Goal: Transaction & Acquisition: Purchase product/service

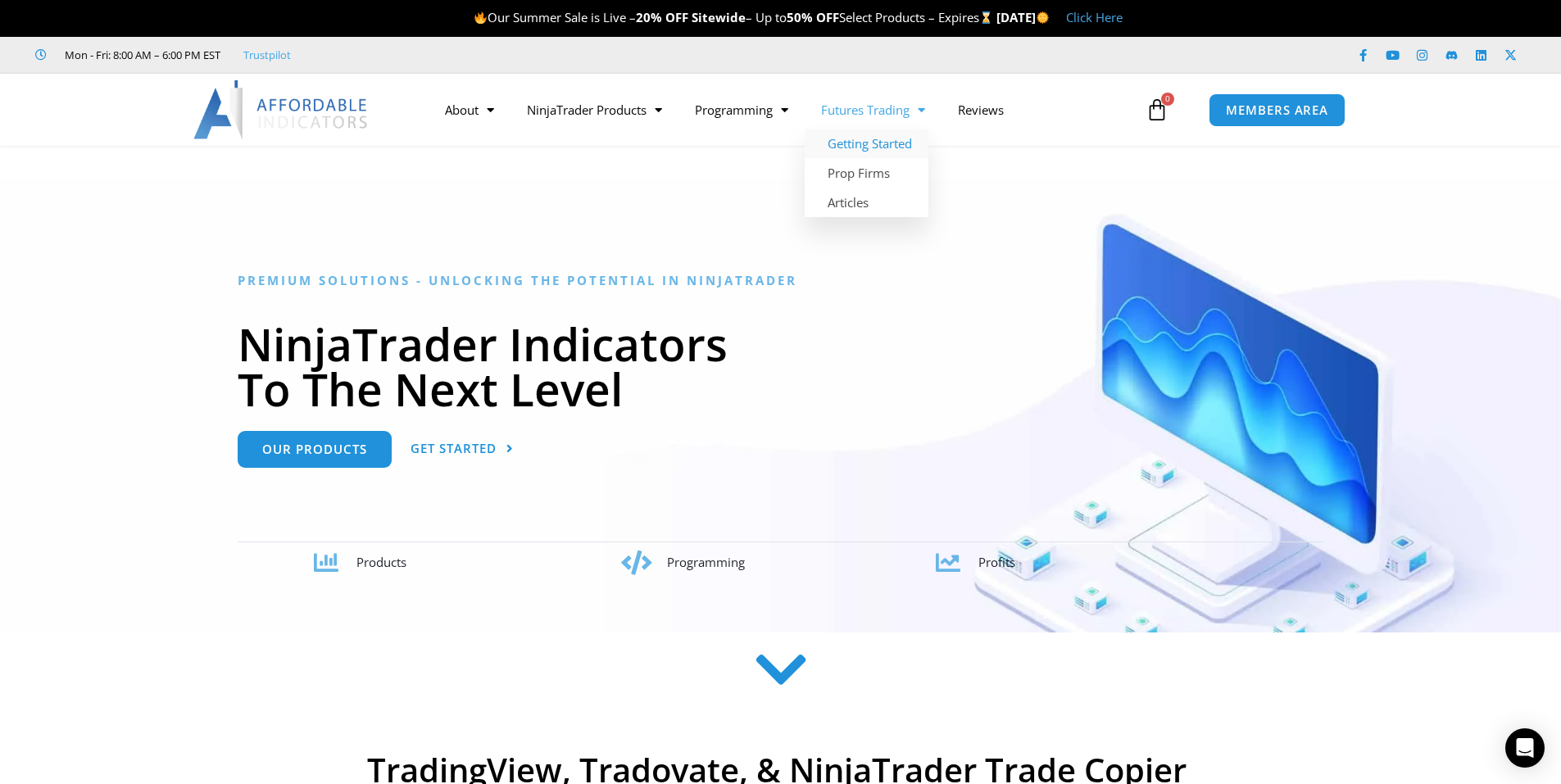
click at [905, 139] on link "Getting Started" at bounding box center [866, 143] width 123 height 29
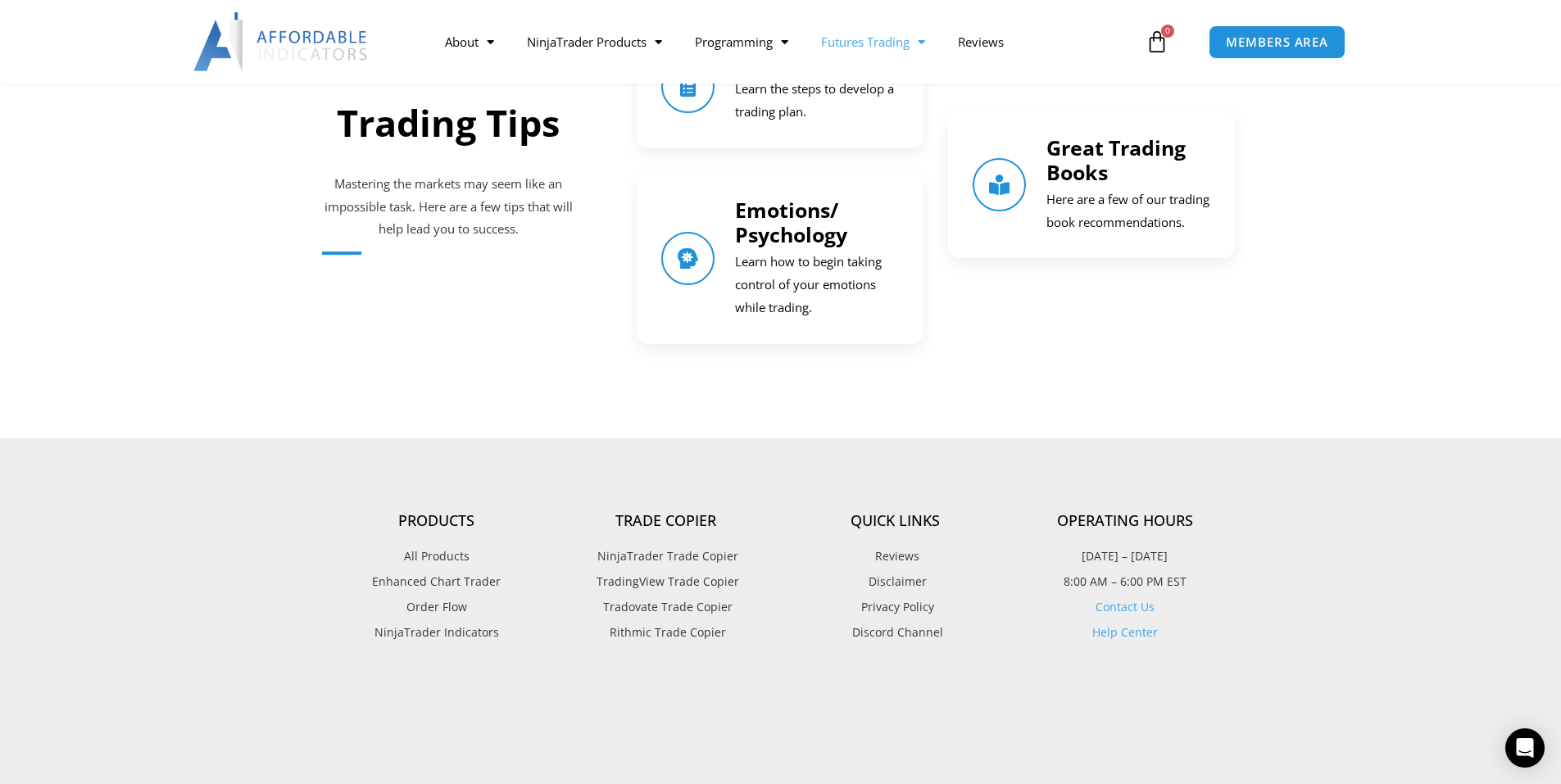
scroll to position [2293, 0]
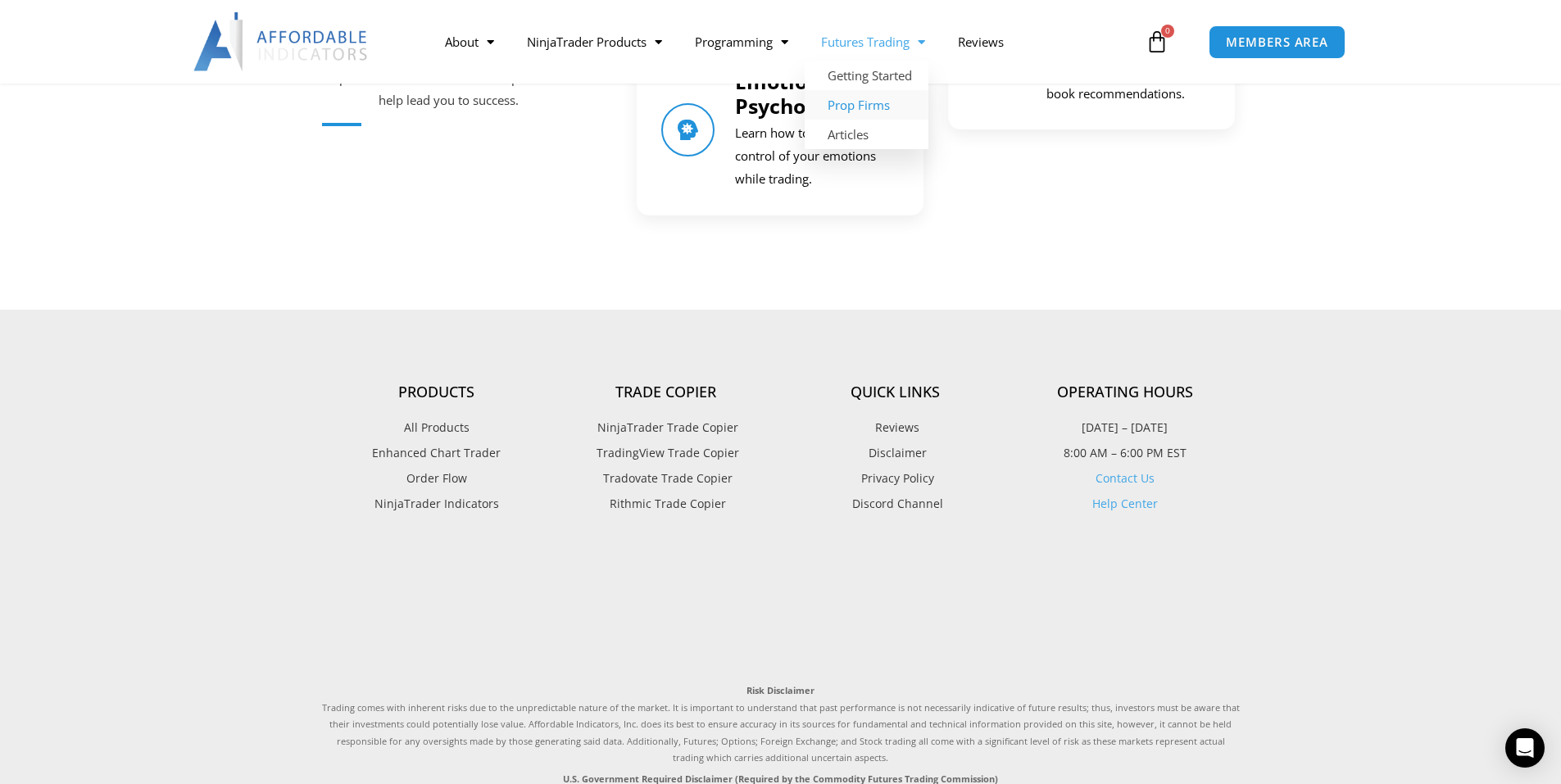
click at [878, 94] on link "Prop Firms" at bounding box center [866, 104] width 123 height 29
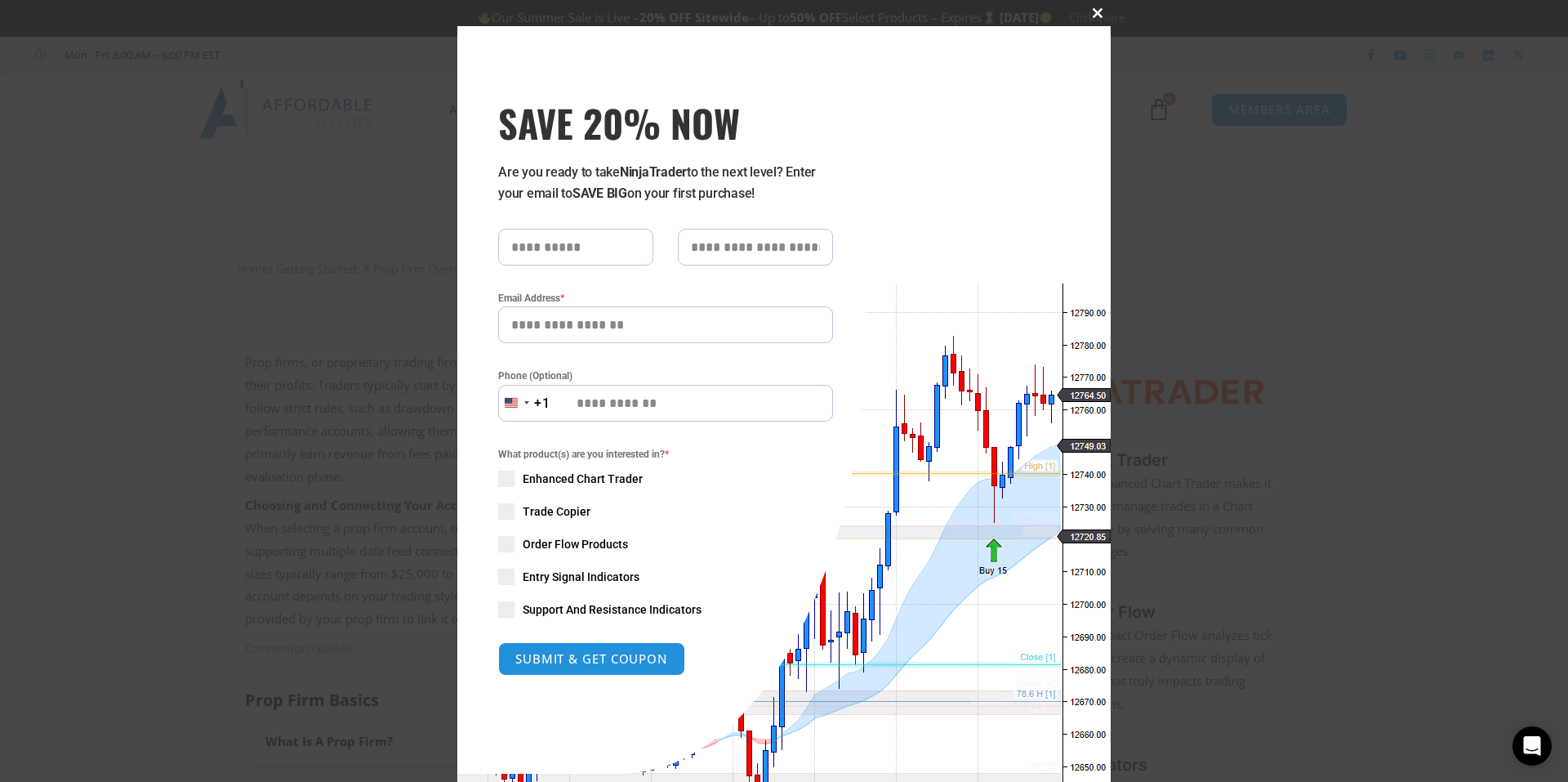
click at [1088, 11] on span at bounding box center [1097, 13] width 26 height 9
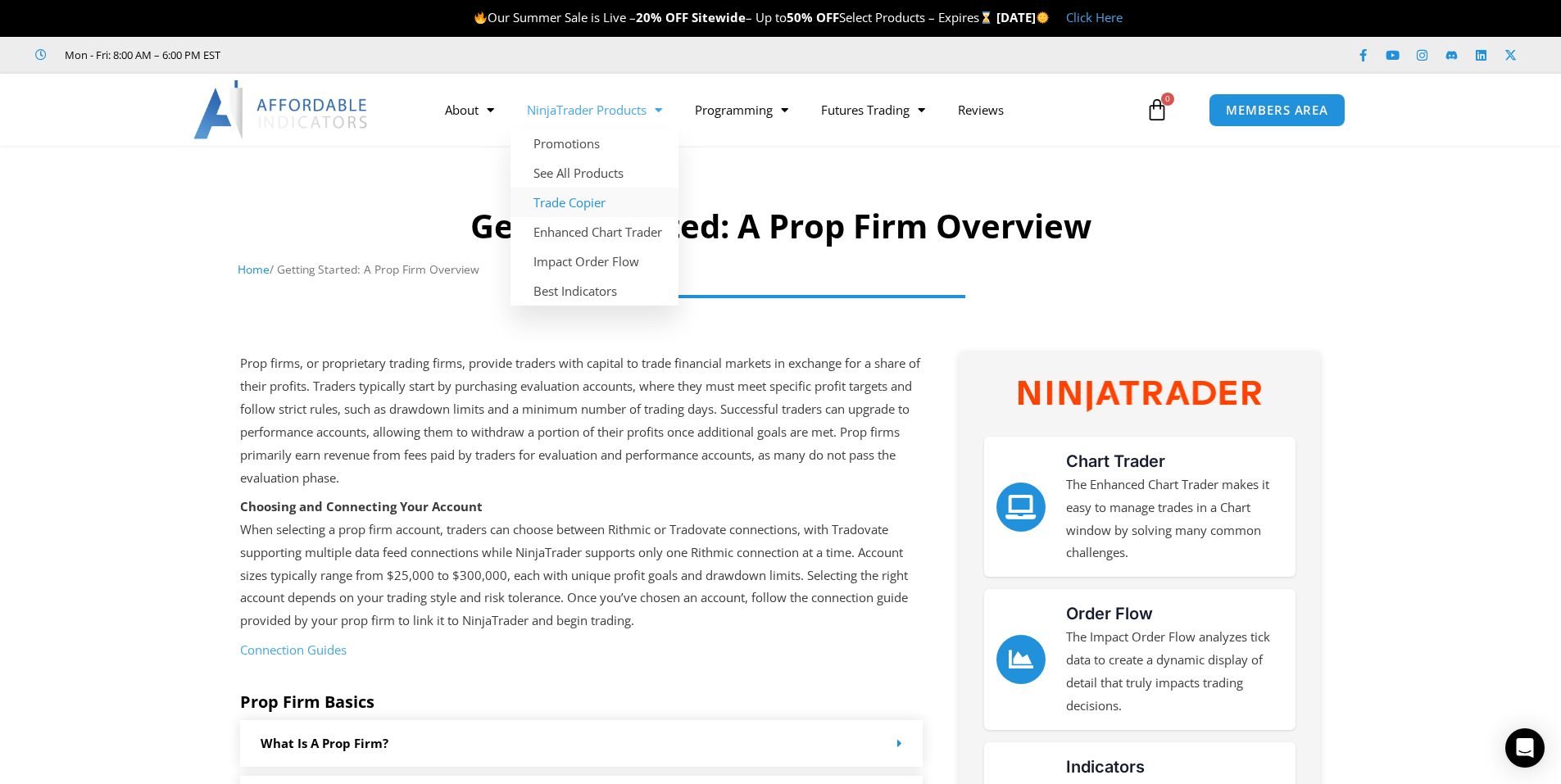
click at [587, 203] on link "Trade Copier" at bounding box center [594, 202] width 168 height 29
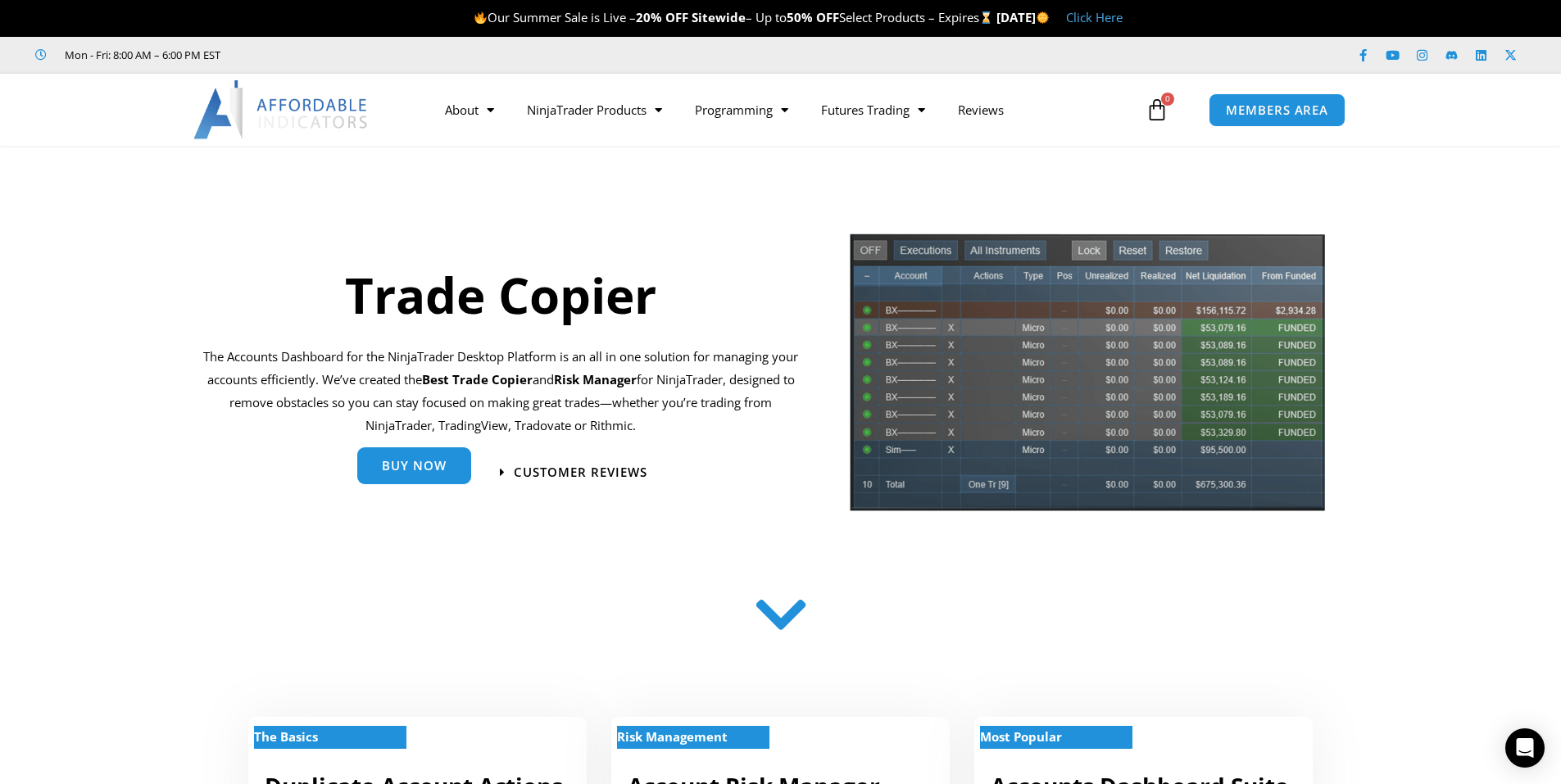
click at [421, 457] on link "Buy Now" at bounding box center [414, 465] width 114 height 37
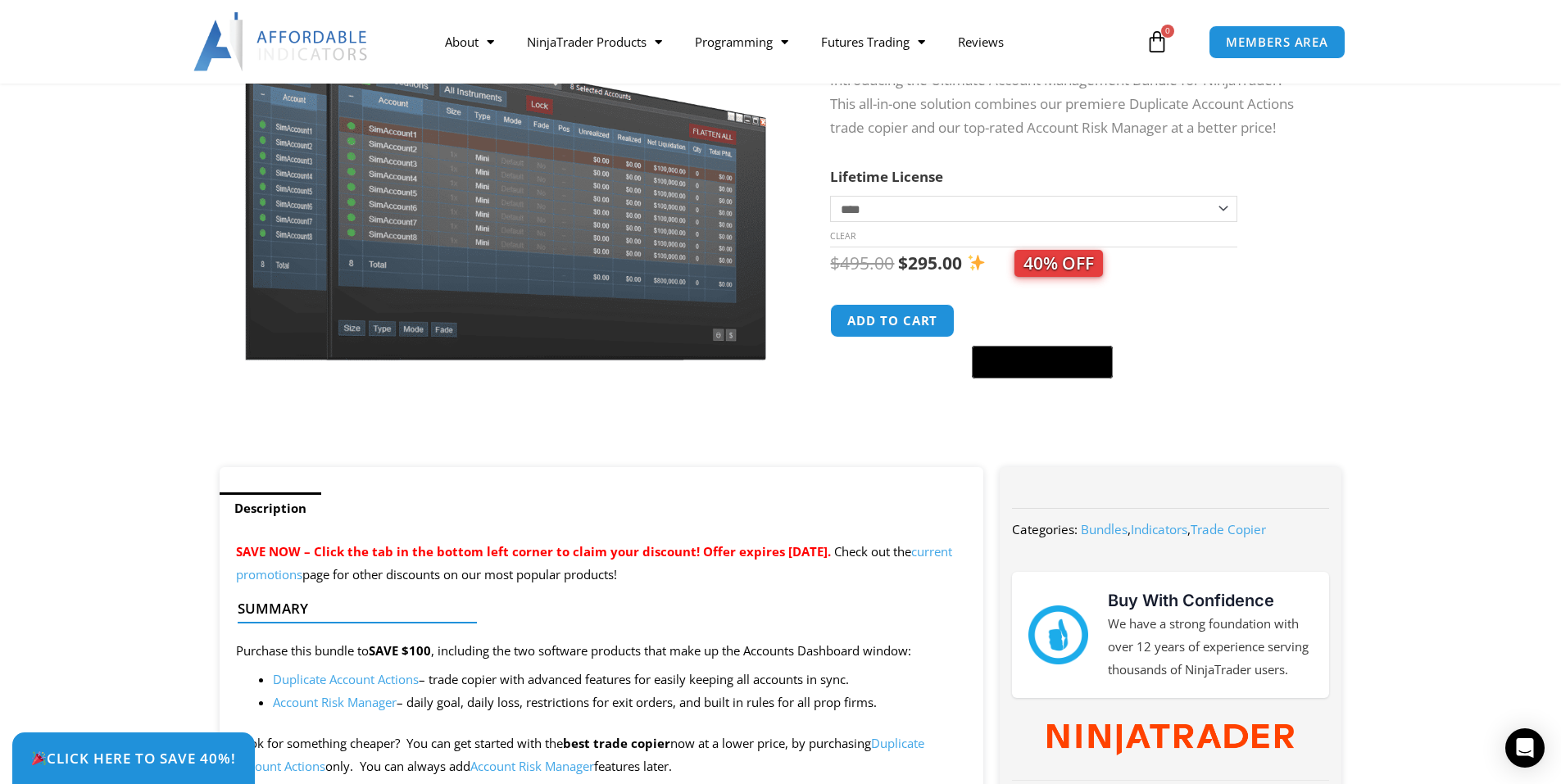
click at [905, 212] on select "**********" at bounding box center [1033, 209] width 406 height 27
